Goal: Task Accomplishment & Management: Use online tool/utility

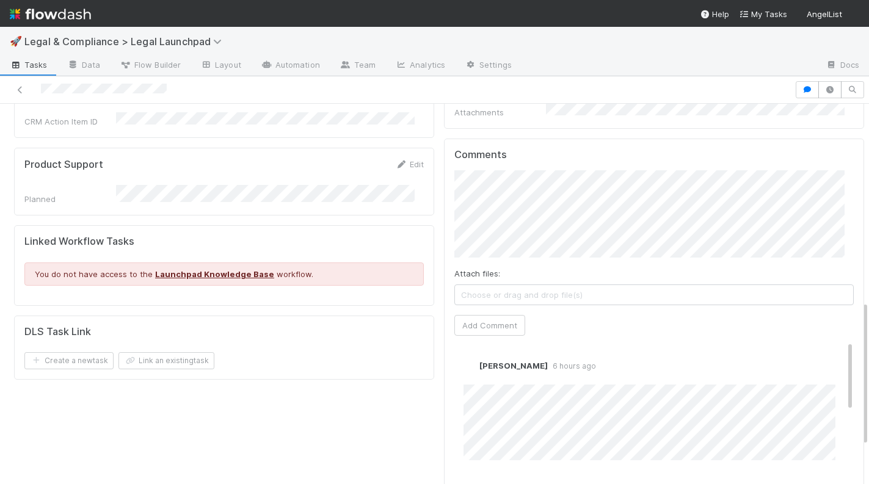
scroll to position [501, 0]
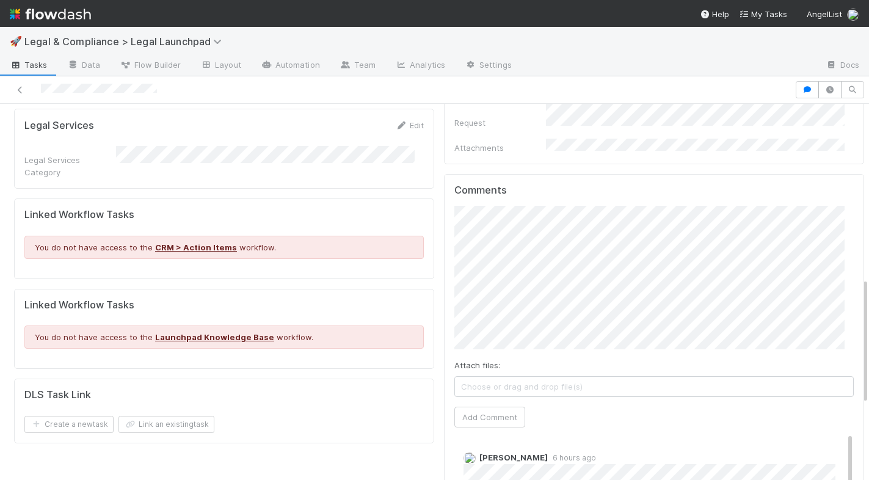
scroll to position [557, 0]
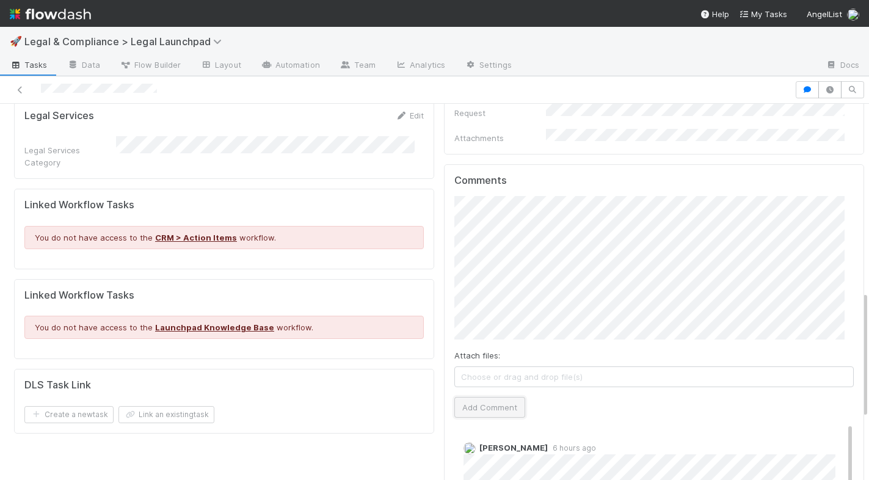
click at [499, 397] on button "Add Comment" at bounding box center [489, 407] width 71 height 21
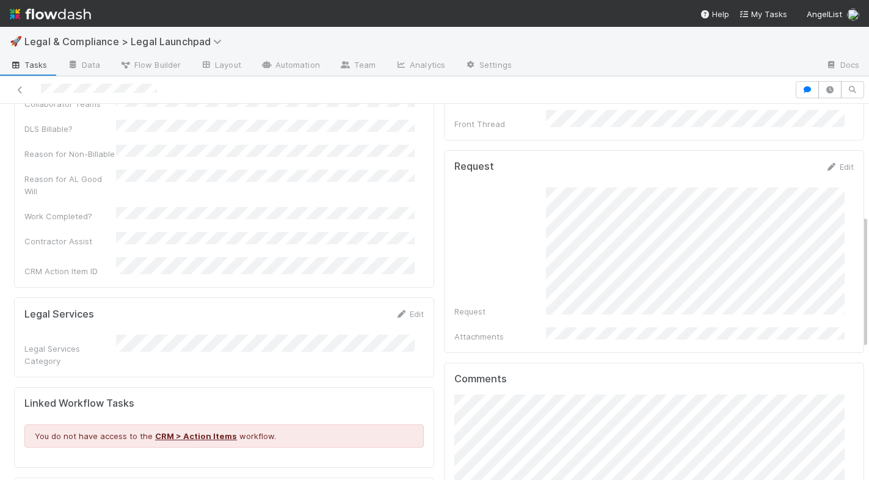
scroll to position [0, 0]
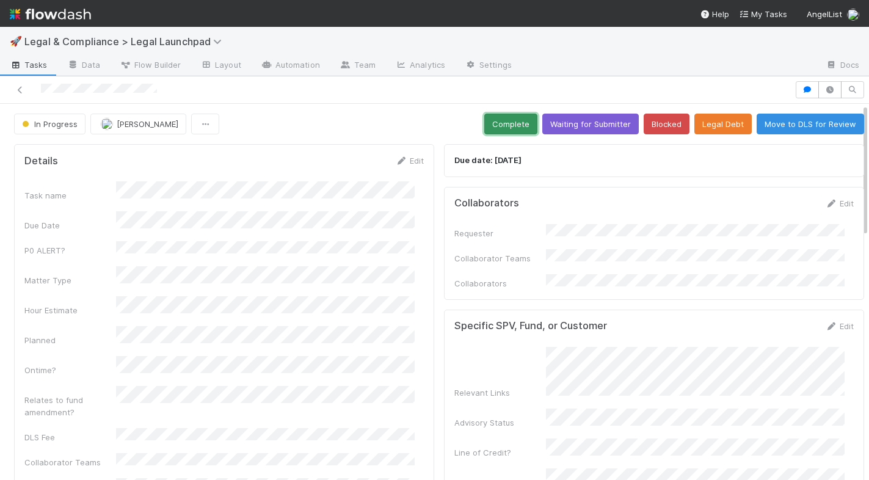
click at [515, 122] on button "Complete" at bounding box center [510, 124] width 53 height 21
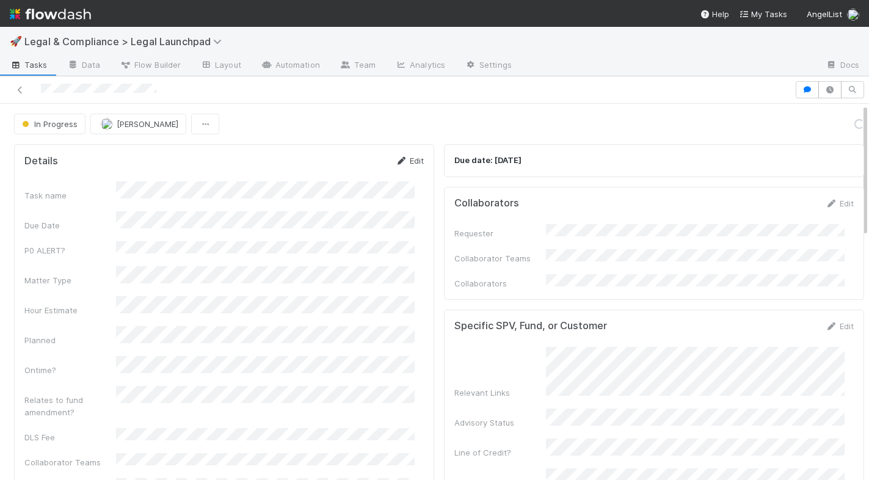
click at [404, 156] on link "Edit" at bounding box center [409, 161] width 29 height 10
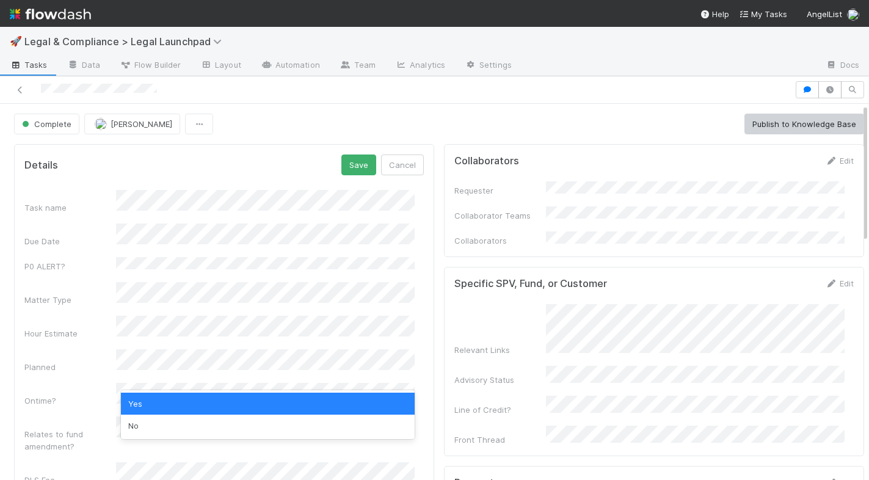
click at [142, 404] on div "Yes" at bounding box center [268, 404] width 294 height 22
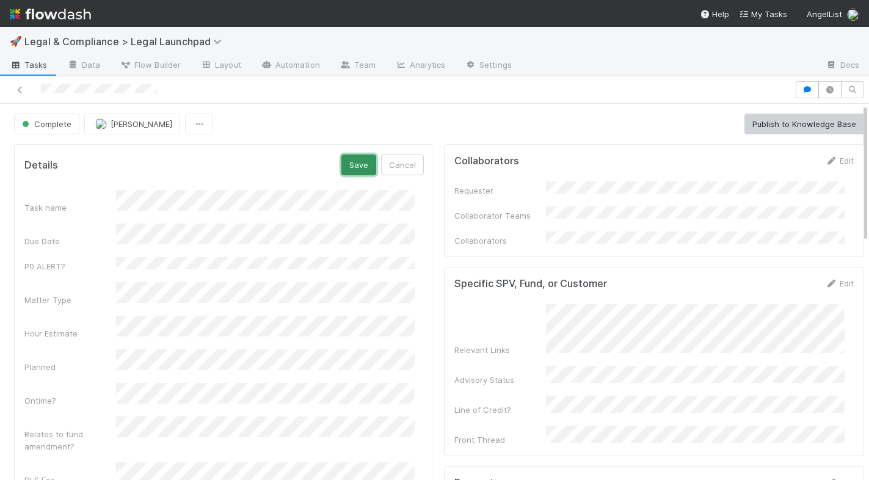
click at [350, 169] on button "Save" at bounding box center [358, 165] width 35 height 21
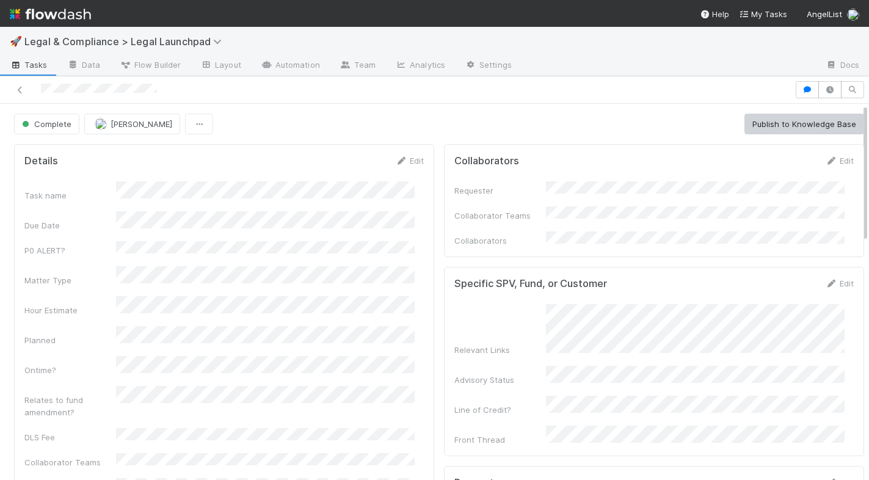
click at [481, 125] on div "Complete Robin Sosnow Publish to Knowledge Base" at bounding box center [439, 124] width 850 height 21
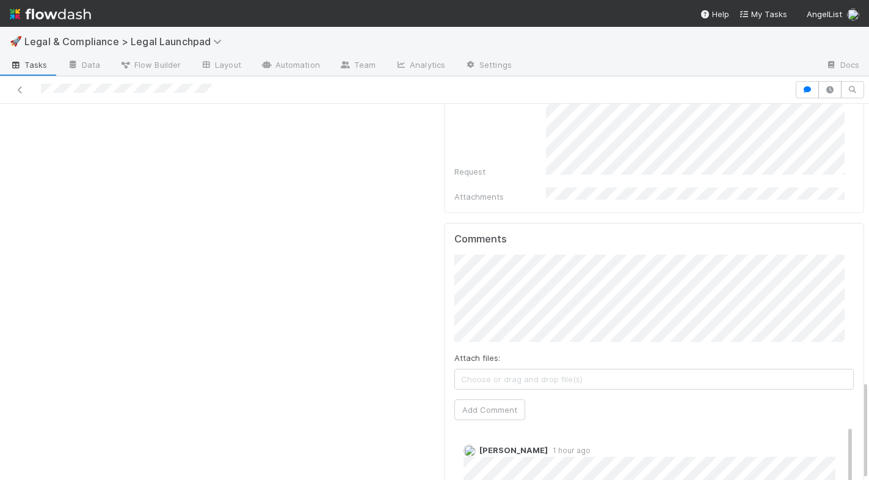
scroll to position [854, 0]
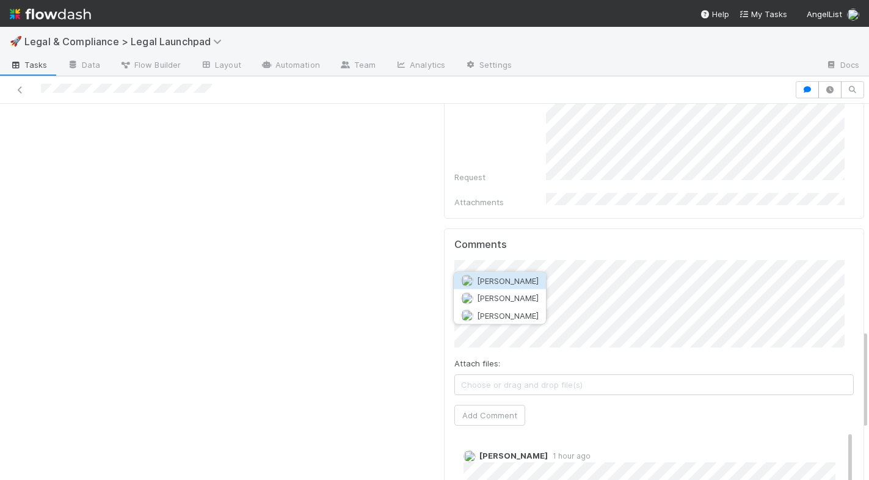
click at [537, 282] on span "[PERSON_NAME]" at bounding box center [508, 281] width 62 height 10
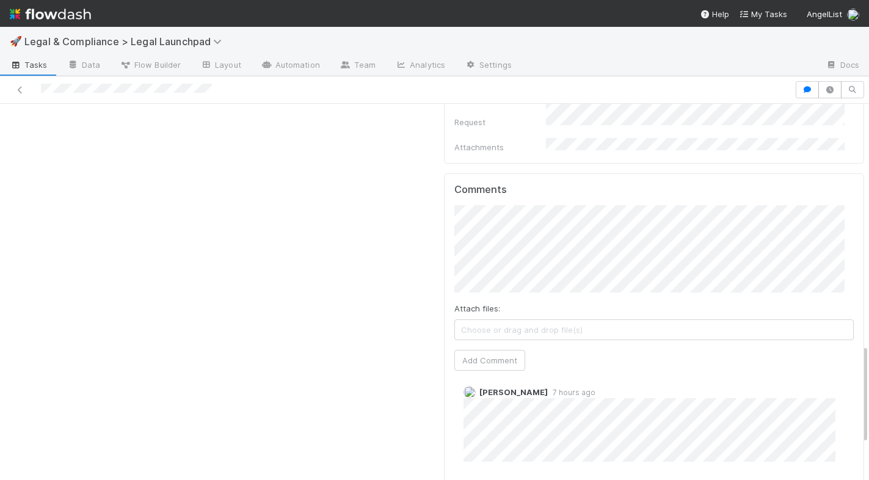
scroll to position [911, 0]
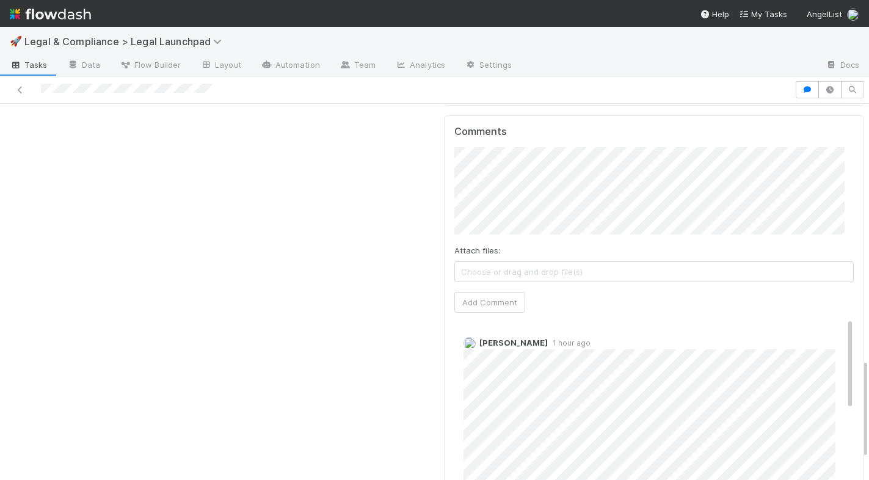
scroll to position [966, 0]
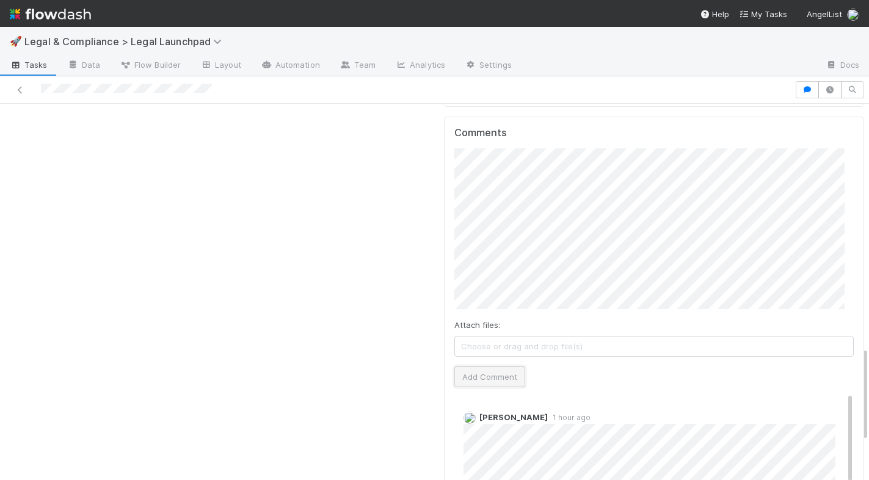
click at [476, 366] on button "Add Comment" at bounding box center [489, 376] width 71 height 21
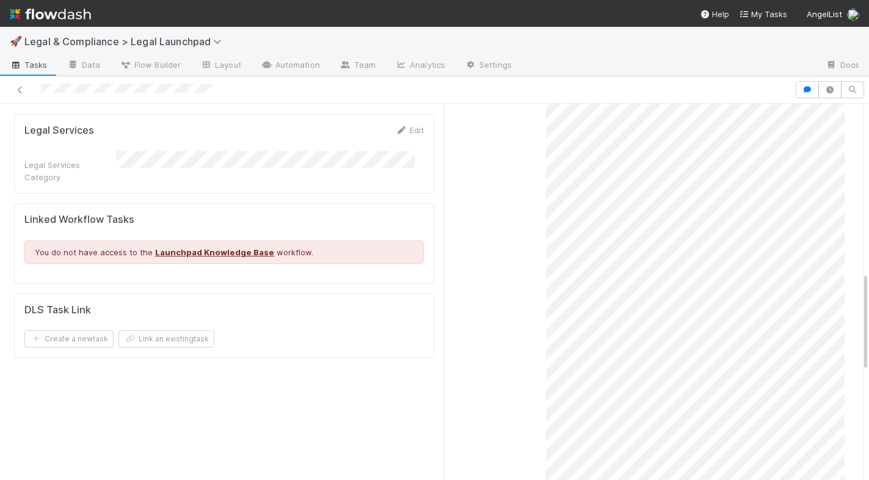
scroll to position [0, 0]
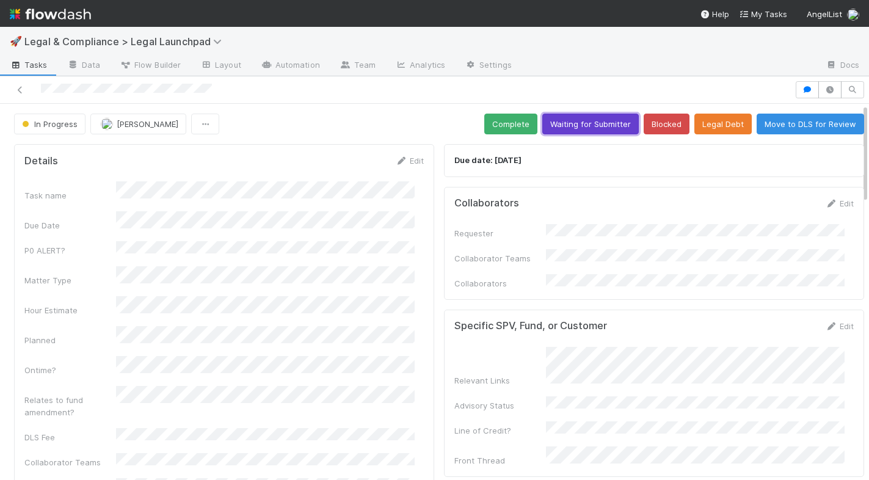
click at [567, 120] on button "Waiting for Submitter" at bounding box center [590, 124] width 97 height 21
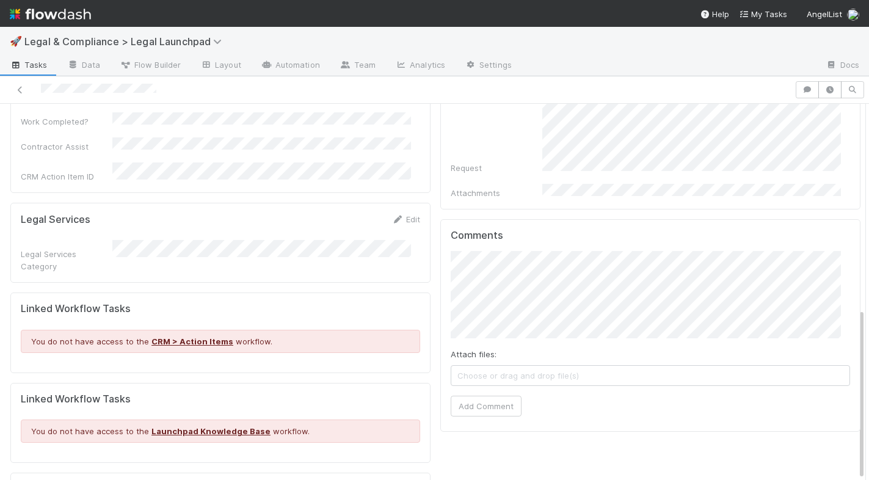
scroll to position [450, 0]
click at [420, 231] on div "Details Edit Task name Due Date P0 ALERT? Matter Type Hour Estimate Planned Ont…" at bounding box center [435, 120] width 860 height 861
click at [531, 84] on div at bounding box center [397, 89] width 785 height 17
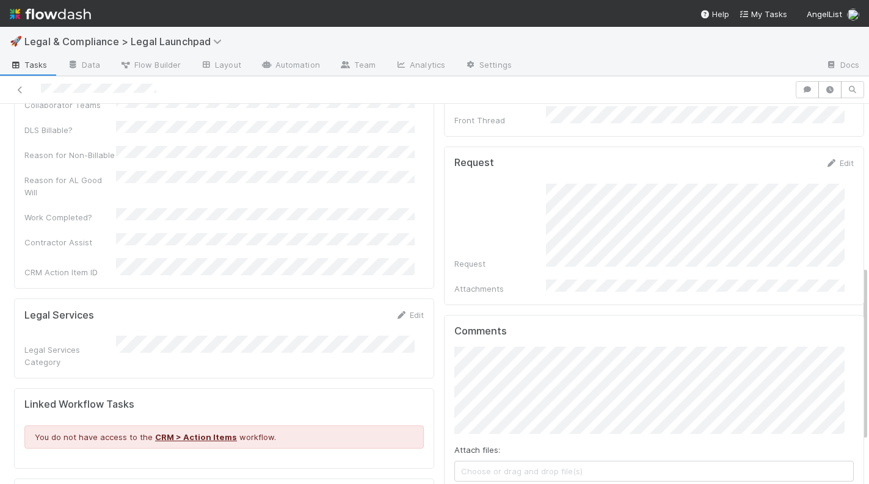
scroll to position [353, 0]
